Goal: Transaction & Acquisition: Subscribe to service/newsletter

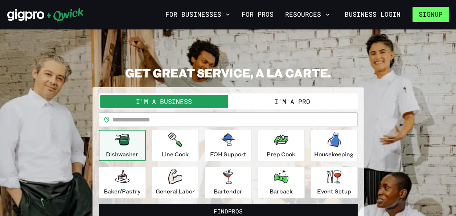
click at [438, 15] on button "Signup" at bounding box center [431, 14] width 36 height 15
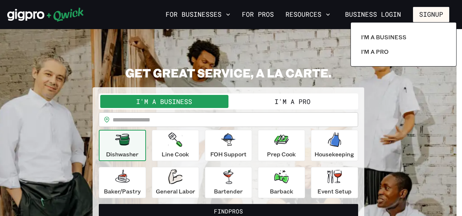
click at [415, 125] on div at bounding box center [231, 108] width 462 height 216
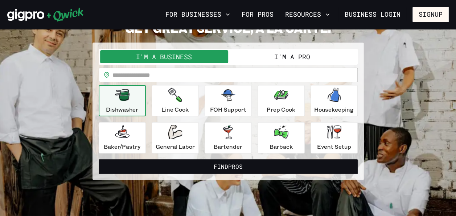
scroll to position [44, 0]
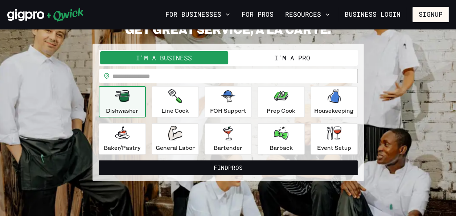
click at [295, 62] on button "I'm a Pro" at bounding box center [292, 57] width 128 height 13
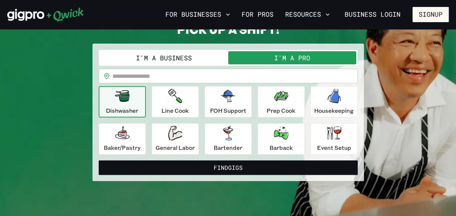
click at [160, 80] on input "text" at bounding box center [235, 76] width 245 height 15
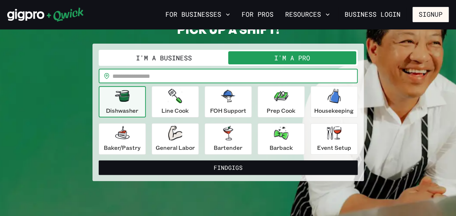
type input "*****"
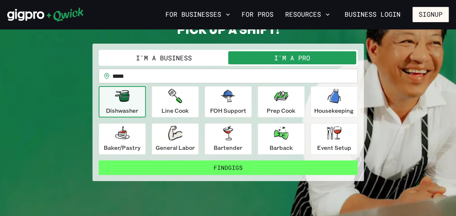
click at [226, 168] on button "Find Gigs" at bounding box center [228, 167] width 259 height 15
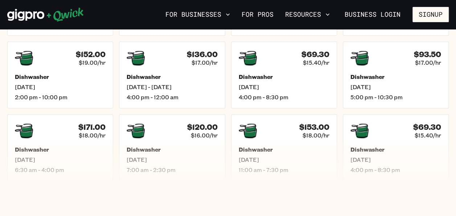
scroll to position [264, 0]
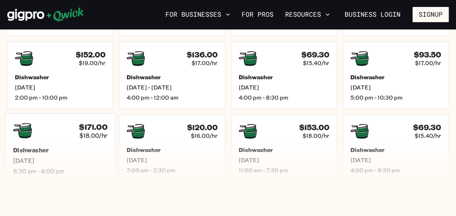
click at [69, 148] on h5 "Dishwasher" at bounding box center [60, 150] width 94 height 8
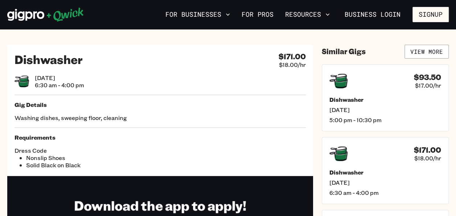
scroll to position [2, 0]
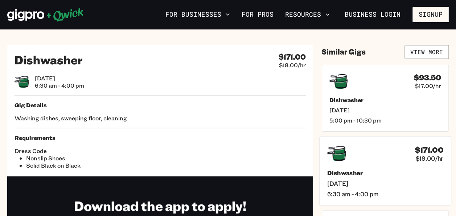
click at [370, 174] on h5 "Dishwasher" at bounding box center [385, 172] width 116 height 8
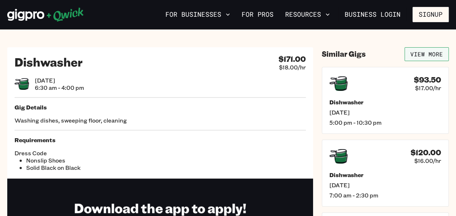
click at [434, 52] on link "View More" at bounding box center [427, 54] width 44 height 14
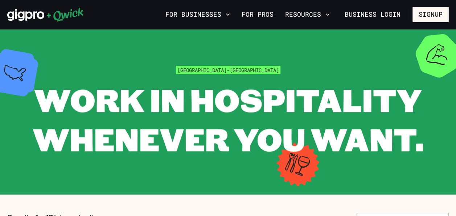
click at [404, 159] on section "Raleigh-[GEOGRAPHIC_DATA] WORK IN HOSPITALITY WHENEVER YOU WANT." at bounding box center [228, 111] width 456 height 165
click at [429, 16] on button "Signup" at bounding box center [431, 14] width 36 height 15
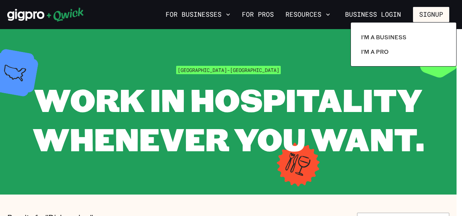
click at [176, 36] on div at bounding box center [231, 108] width 462 height 216
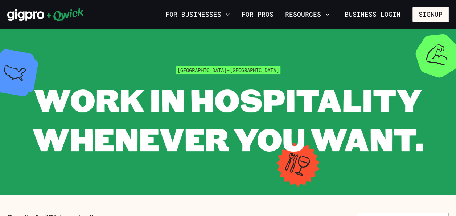
click at [337, 189] on section "Raleigh-[GEOGRAPHIC_DATA] WORK IN HOSPITALITY WHENEVER YOU WANT." at bounding box center [228, 111] width 456 height 165
click at [325, 12] on button "Resources" at bounding box center [307, 14] width 50 height 12
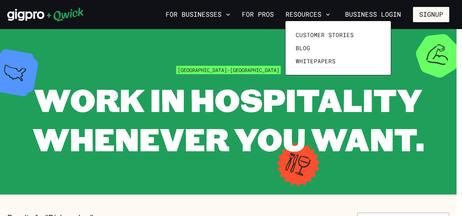
click at [273, 16] on div at bounding box center [231, 108] width 462 height 216
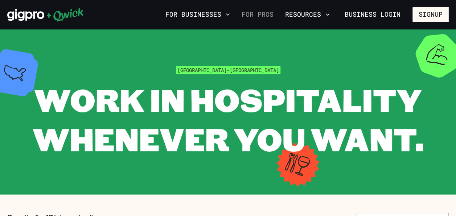
click at [252, 14] on link "For Pros" at bounding box center [258, 14] width 38 height 12
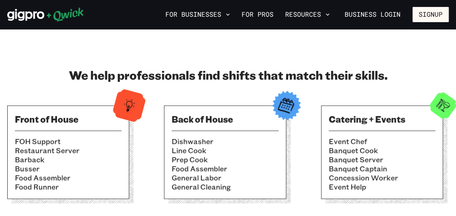
scroll to position [218, 0]
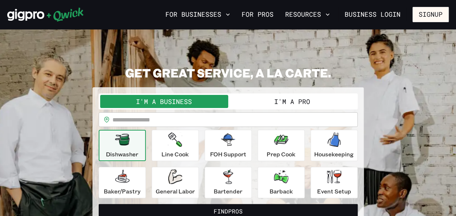
click at [292, 100] on button "I'm a Pro" at bounding box center [292, 101] width 128 height 13
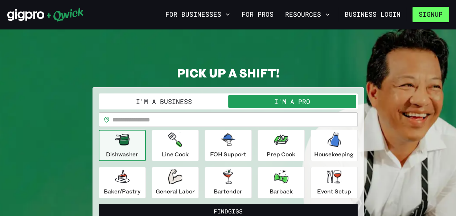
click at [421, 15] on button "Signup" at bounding box center [431, 14] width 36 height 15
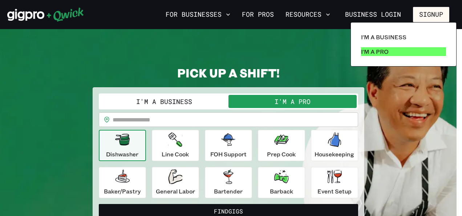
click at [372, 52] on p "I'm a Pro" at bounding box center [375, 51] width 28 height 9
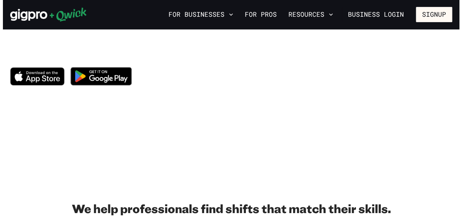
scroll to position [87, 0]
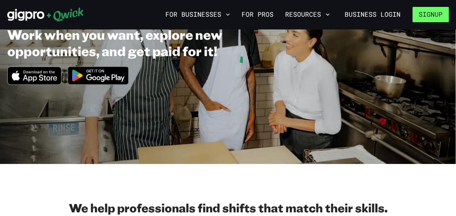
click at [434, 15] on button "Signup" at bounding box center [431, 14] width 36 height 15
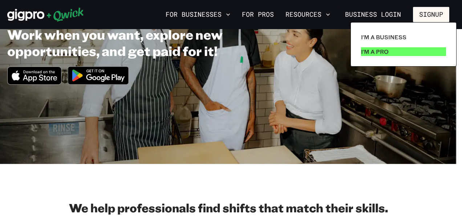
click at [385, 54] on p "I'm a Pro" at bounding box center [375, 51] width 28 height 9
